Goal: Task Accomplishment & Management: Use online tool/utility

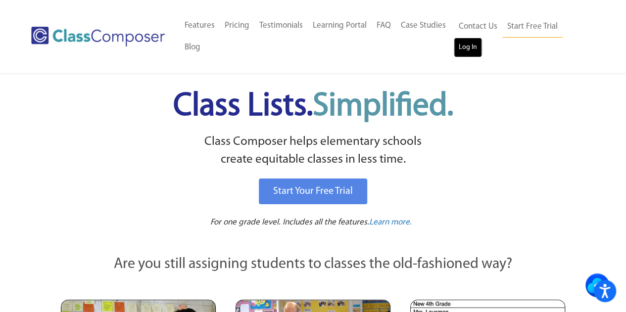
click at [461, 54] on link "Log In" at bounding box center [468, 48] width 28 height 20
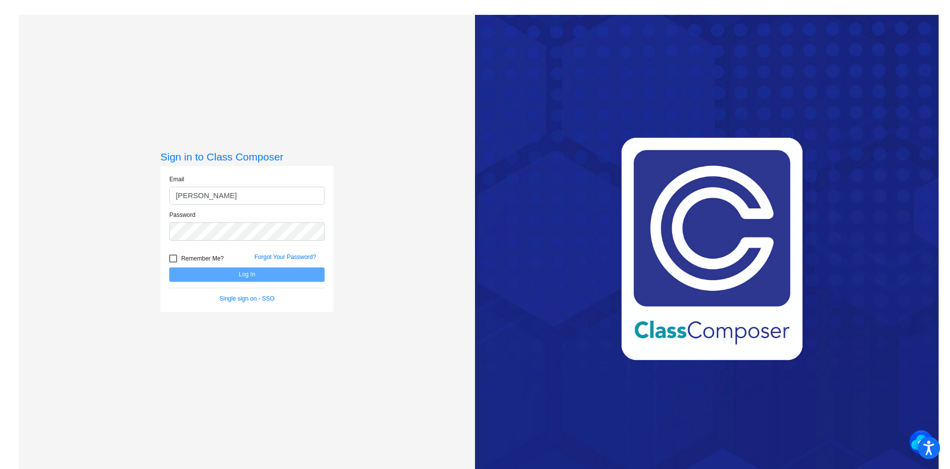
type input "sanzottag@victorschools.org"
click at [169, 267] on button "Log In" at bounding box center [246, 274] width 155 height 14
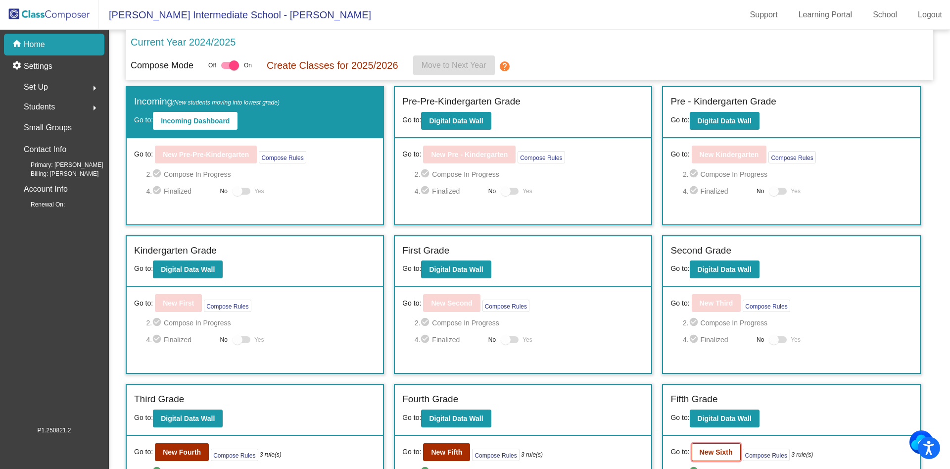
click at [709, 452] on b "New Sixth" at bounding box center [716, 452] width 33 height 8
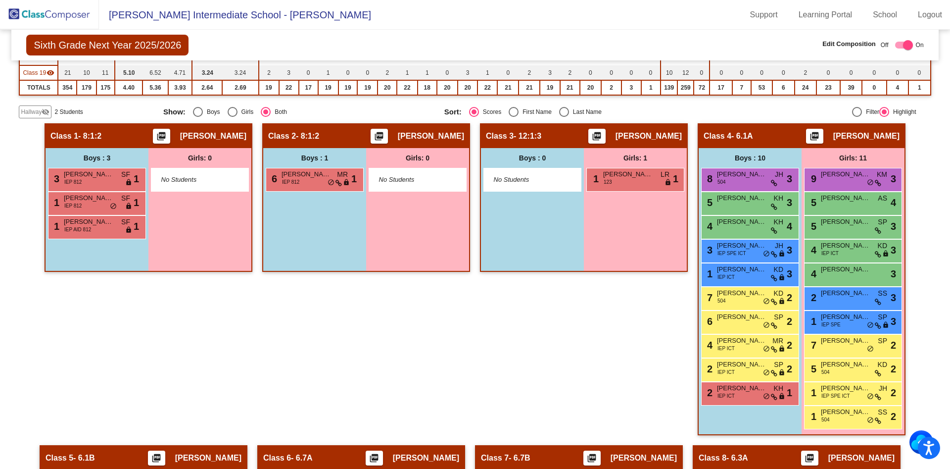
scroll to position [370, 0]
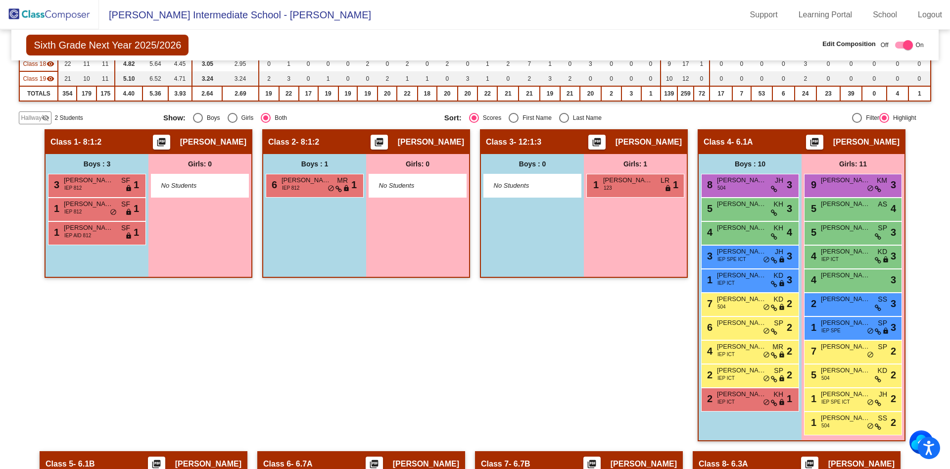
click at [39, 115] on span "Hallway" at bounding box center [31, 117] width 21 height 9
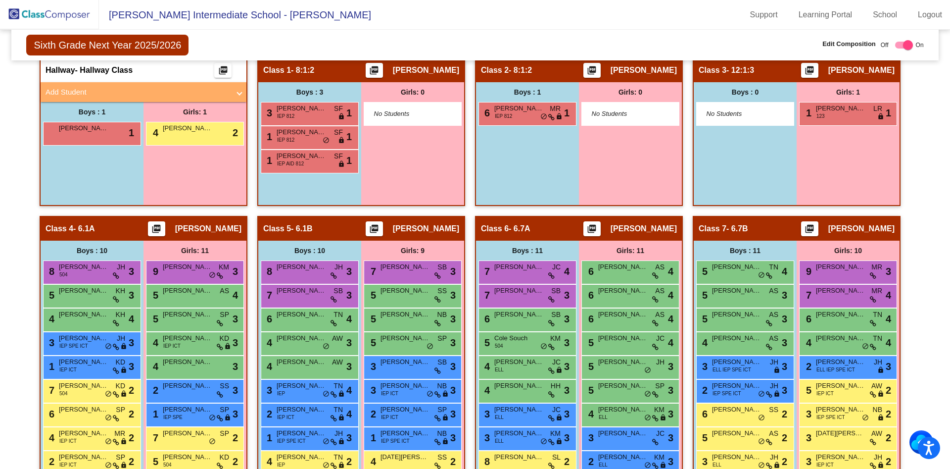
scroll to position [458, 0]
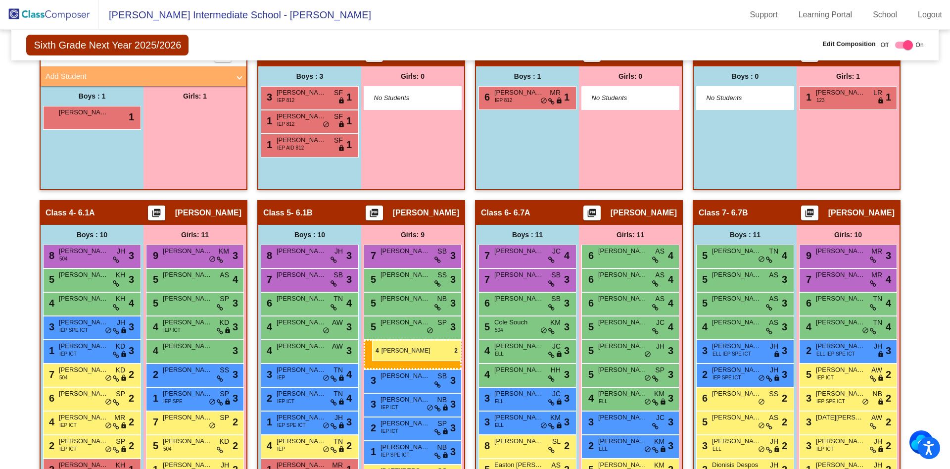
drag, startPoint x: 172, startPoint y: 110, endPoint x: 372, endPoint y: 340, distance: 304.4
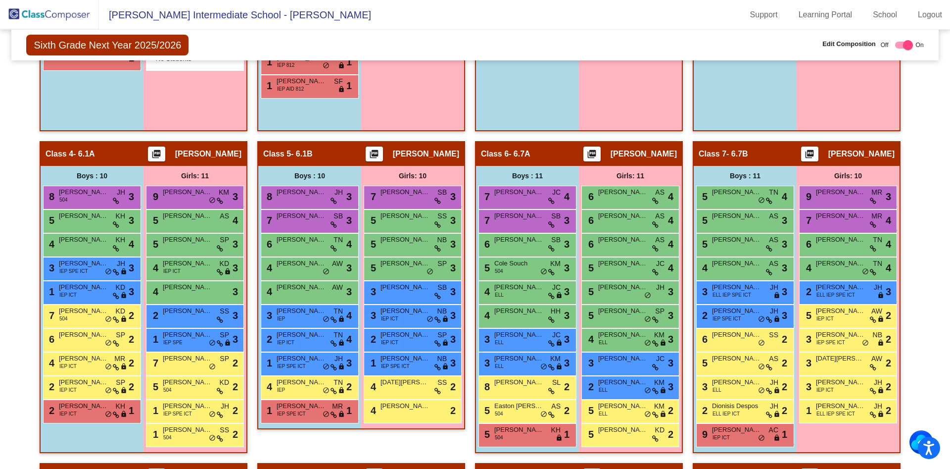
scroll to position [489, 0]
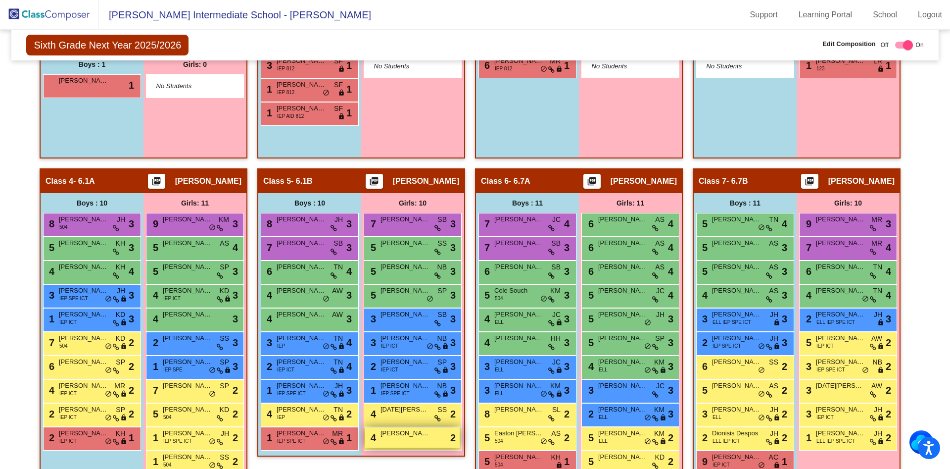
click at [413, 442] on div "4 Sophia Cavalieri lock do_not_disturb_alt 2" at bounding box center [412, 437] width 95 height 20
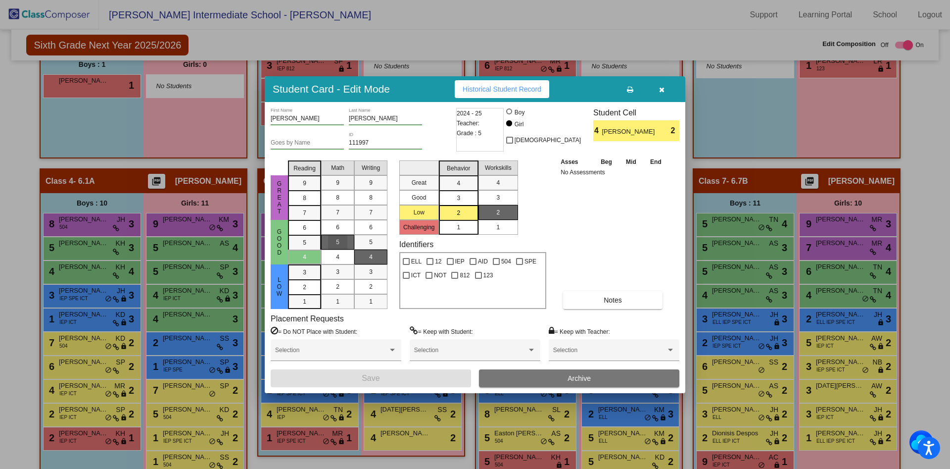
click at [340, 245] on div "5" at bounding box center [337, 242] width 19 height 15
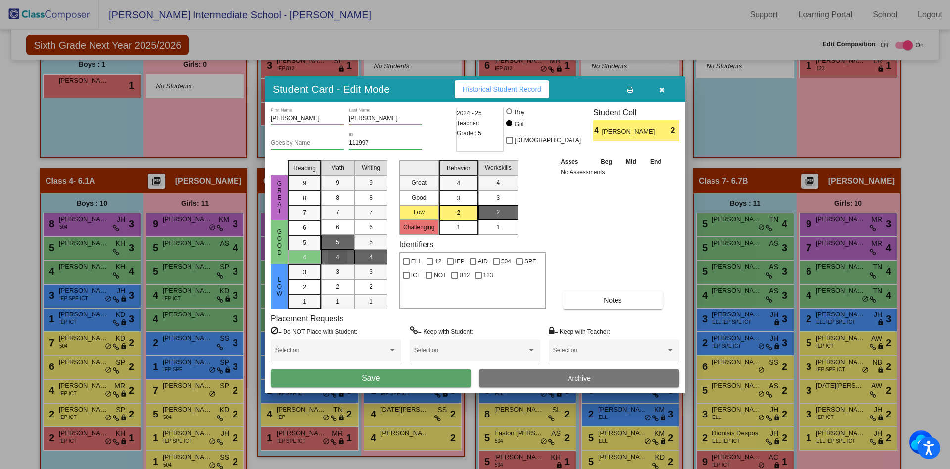
click at [342, 255] on div "4" at bounding box center [337, 256] width 19 height 15
click at [387, 380] on button "Save" at bounding box center [371, 378] width 200 height 18
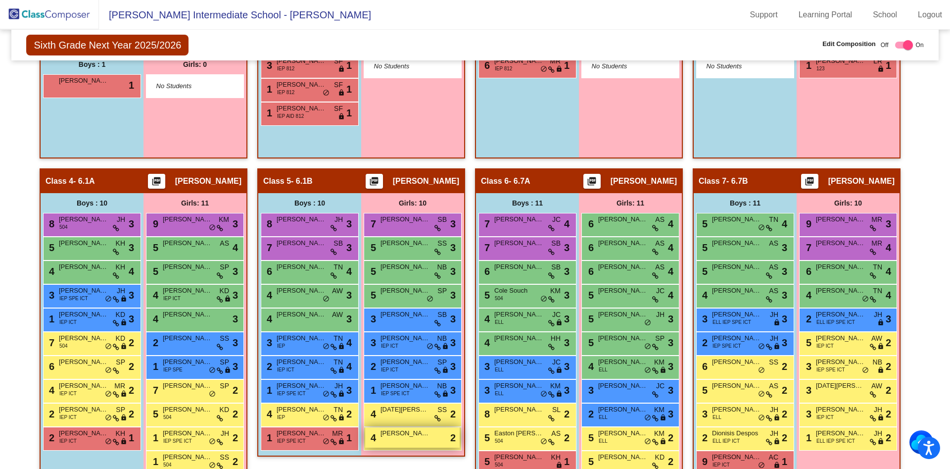
click at [392, 436] on span "Sophia Cavalieri" at bounding box center [404, 433] width 49 height 10
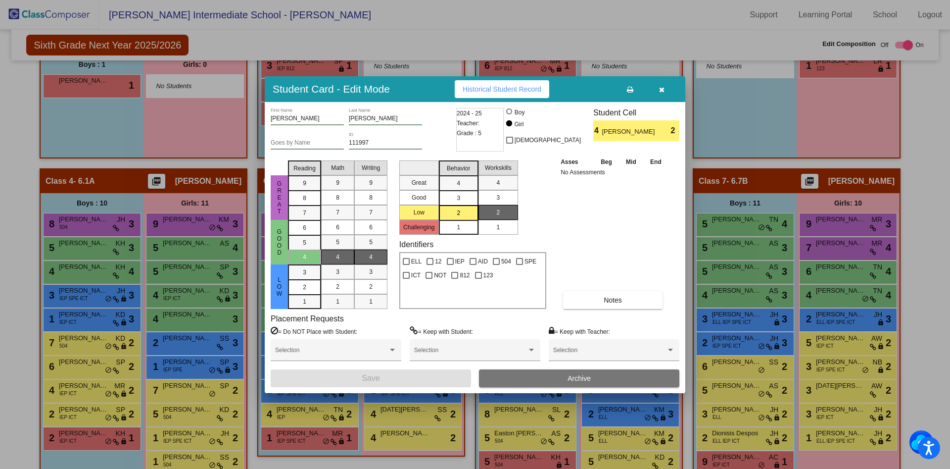
click at [629, 85] on span at bounding box center [630, 89] width 6 height 8
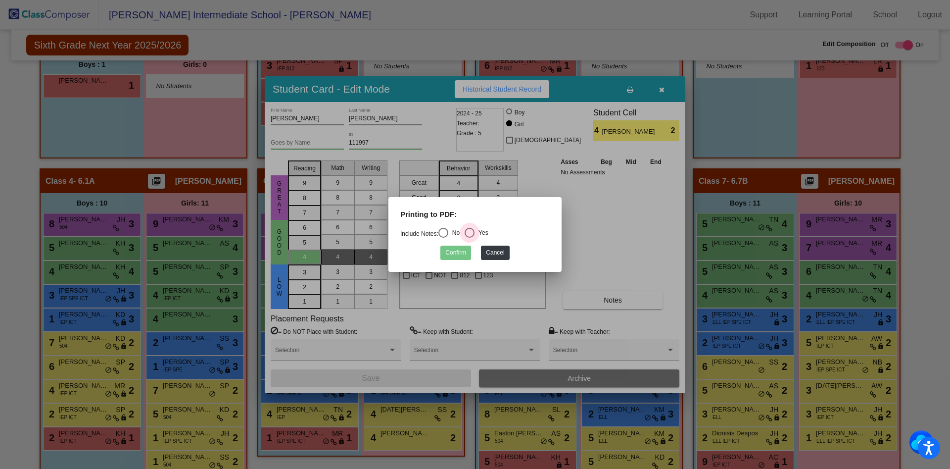
click at [474, 230] on div "Select an option" at bounding box center [470, 233] width 10 height 10
click at [470, 237] on input "Yes" at bounding box center [469, 237] width 0 height 0
radio input "true"
click at [457, 252] on button "Confirm" at bounding box center [455, 252] width 31 height 14
